Goal: Navigation & Orientation: Find specific page/section

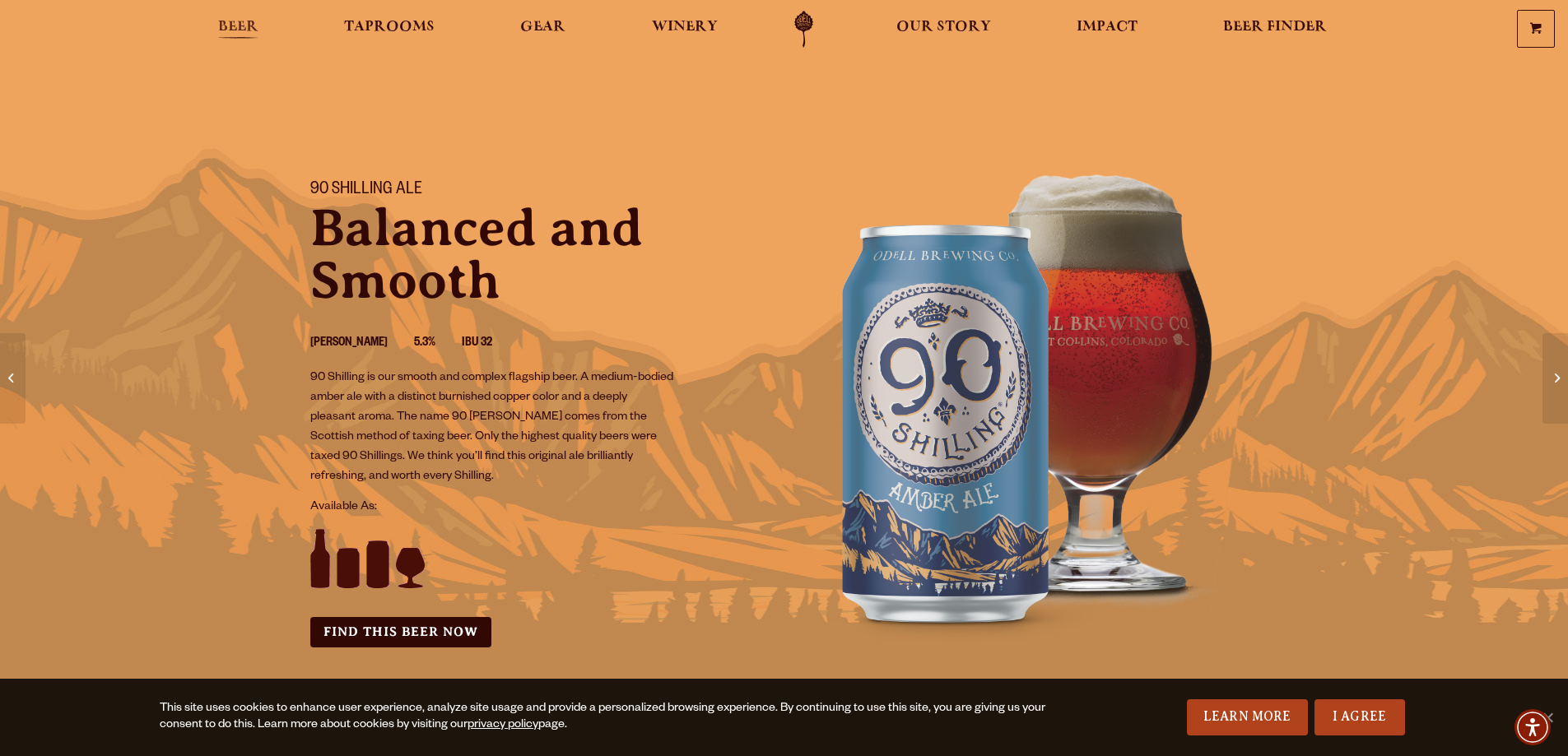
click at [244, 22] on span "Beer" at bounding box center [237, 27] width 40 height 13
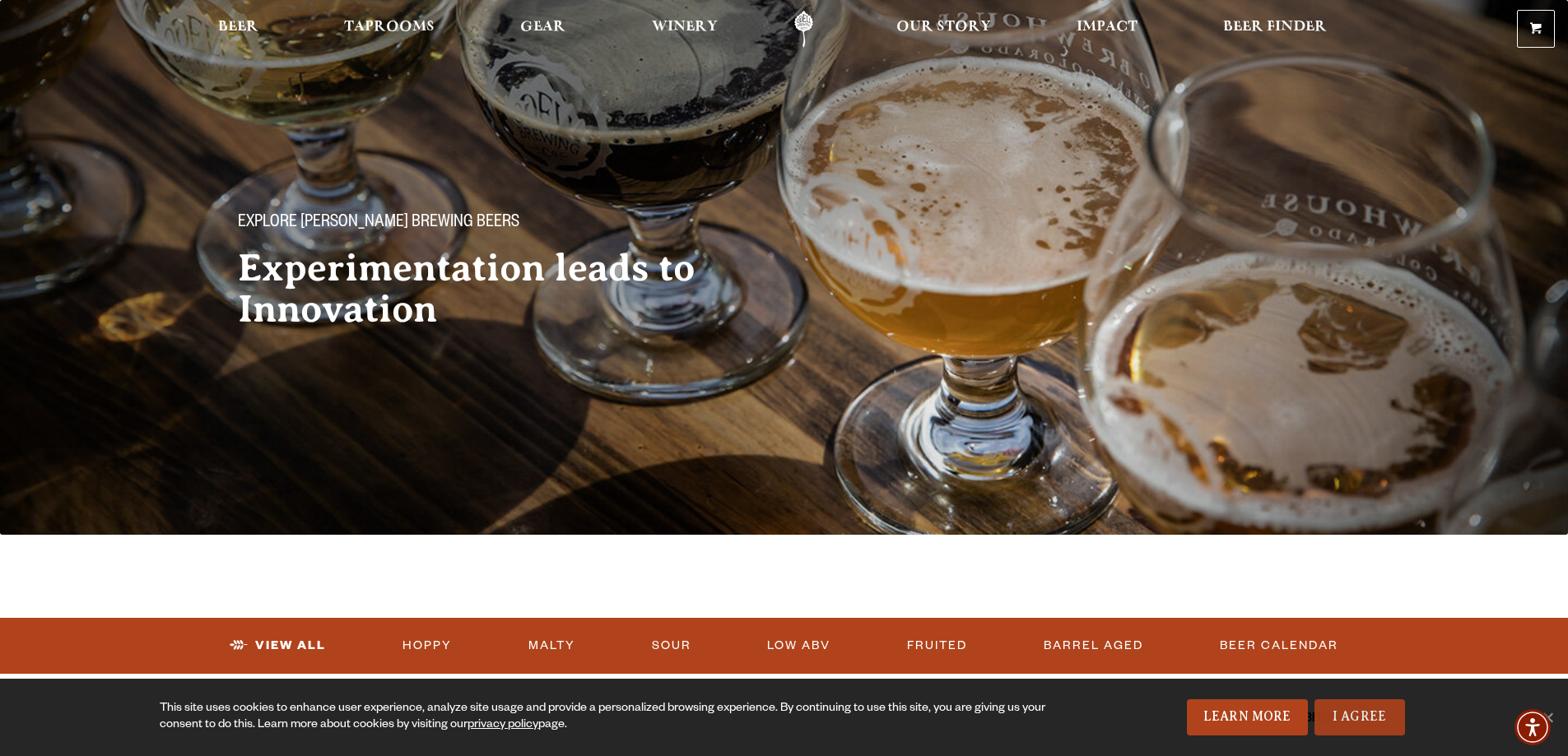
click at [1337, 715] on link "I Agree" at bounding box center [1360, 717] width 91 height 36
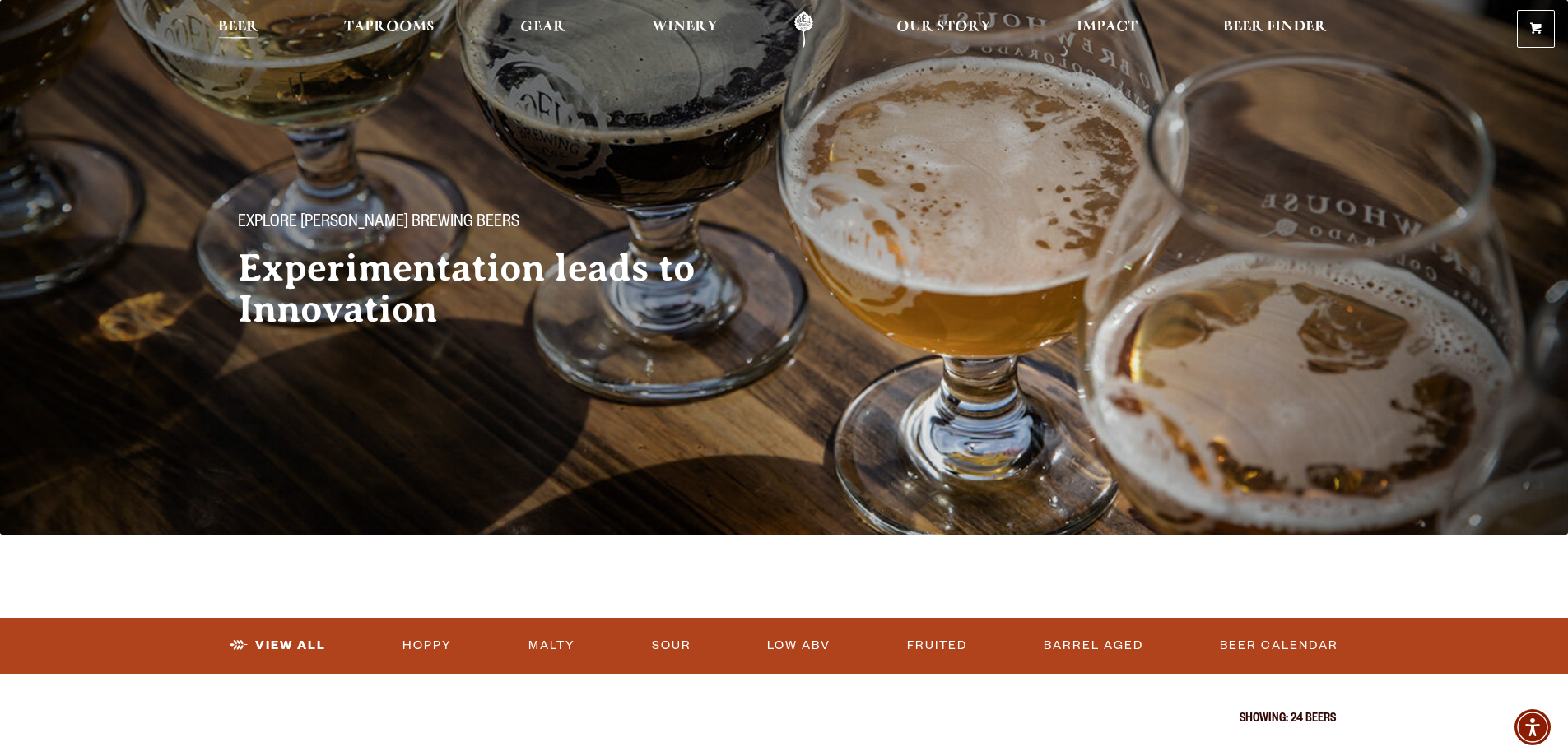
click at [243, 22] on span "Beer" at bounding box center [237, 27] width 40 height 13
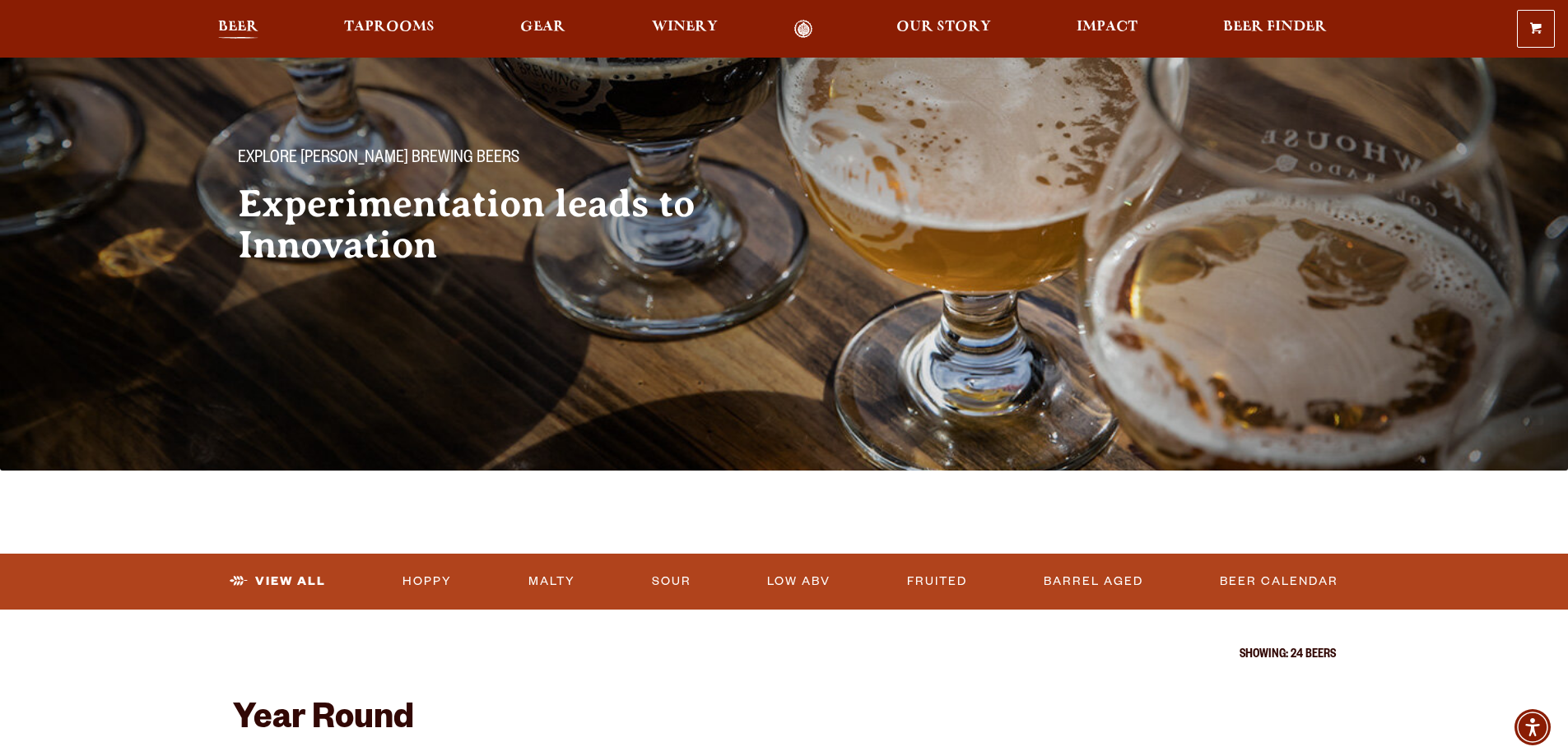
scroll to position [165, 0]
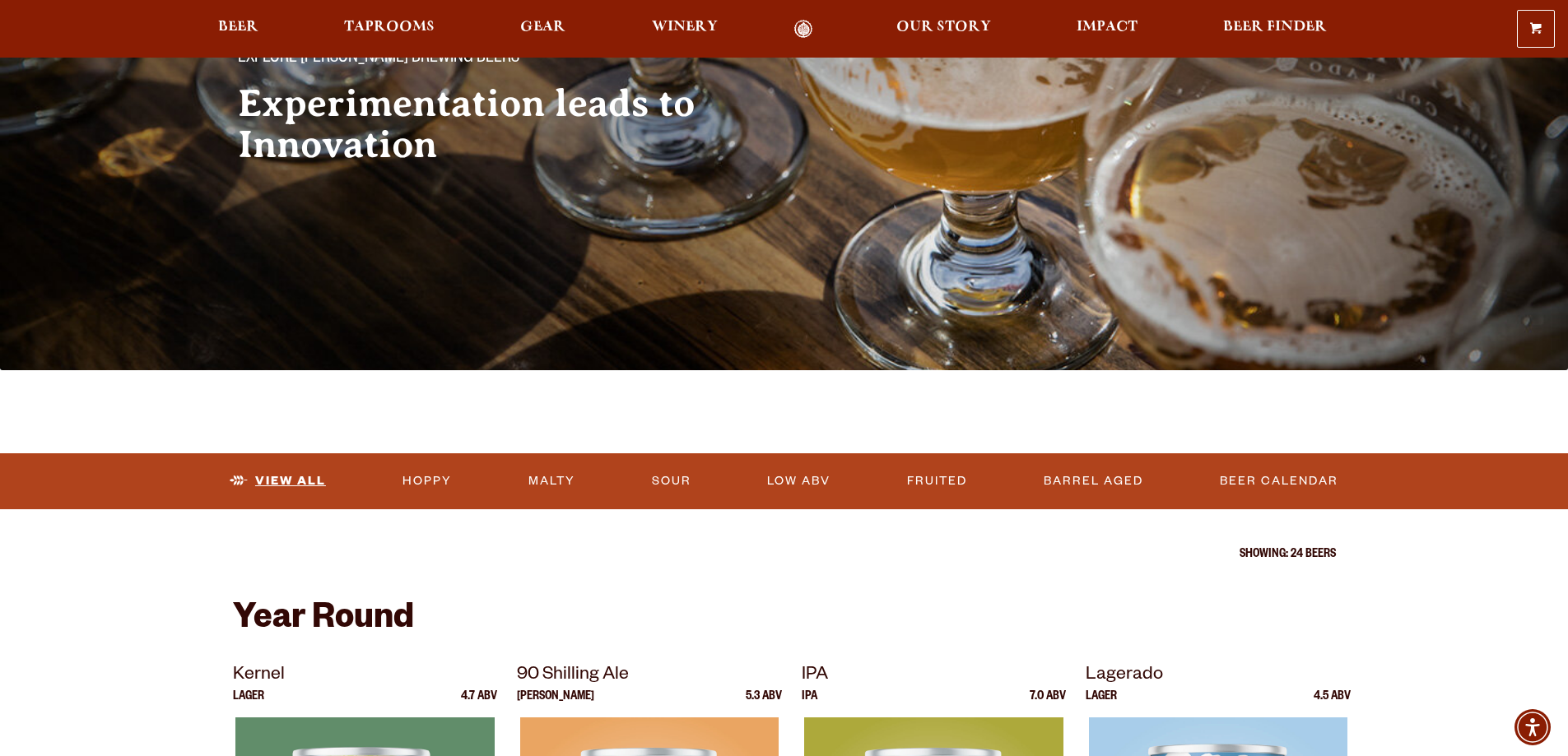
click at [283, 482] on link "View All" at bounding box center [278, 482] width 110 height 38
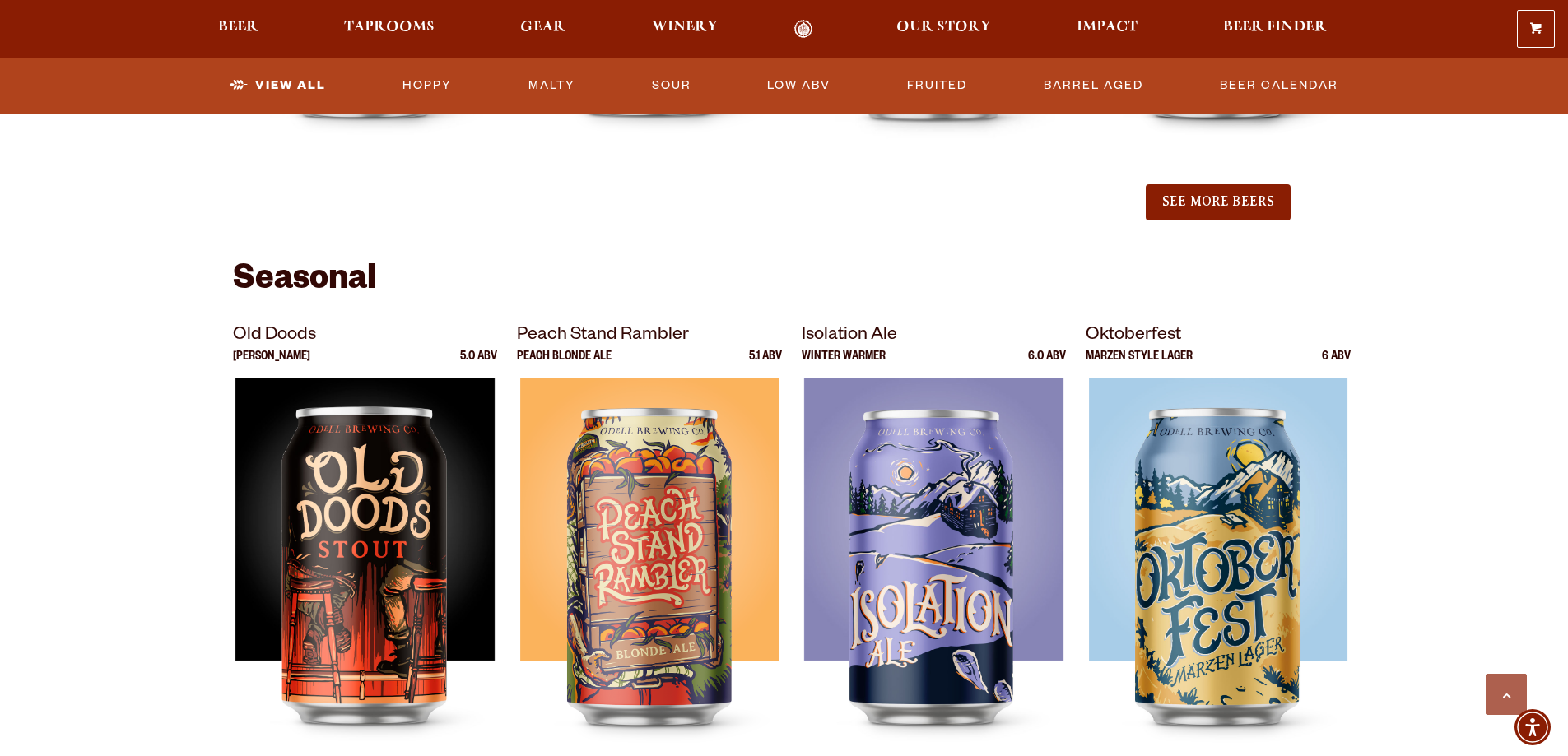
scroll to position [2057, 0]
